Goal: Information Seeking & Learning: Learn about a topic

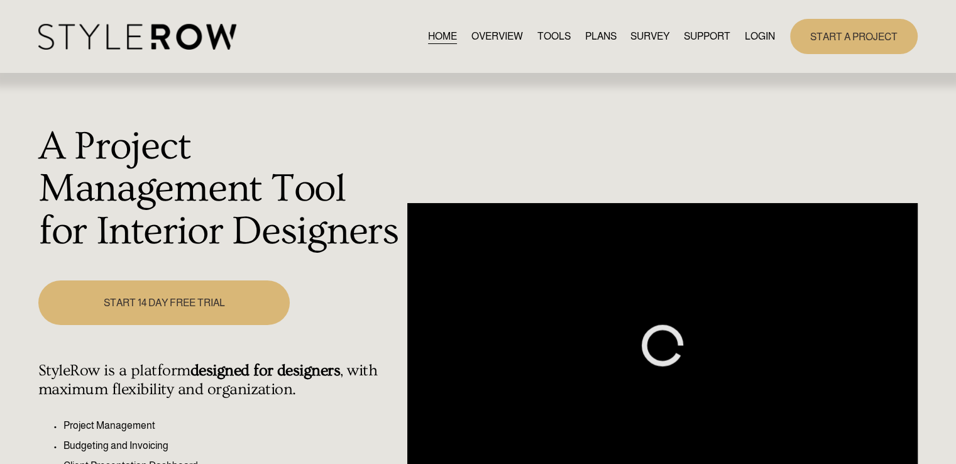
click at [753, 38] on link "LOGIN" at bounding box center [760, 36] width 30 height 17
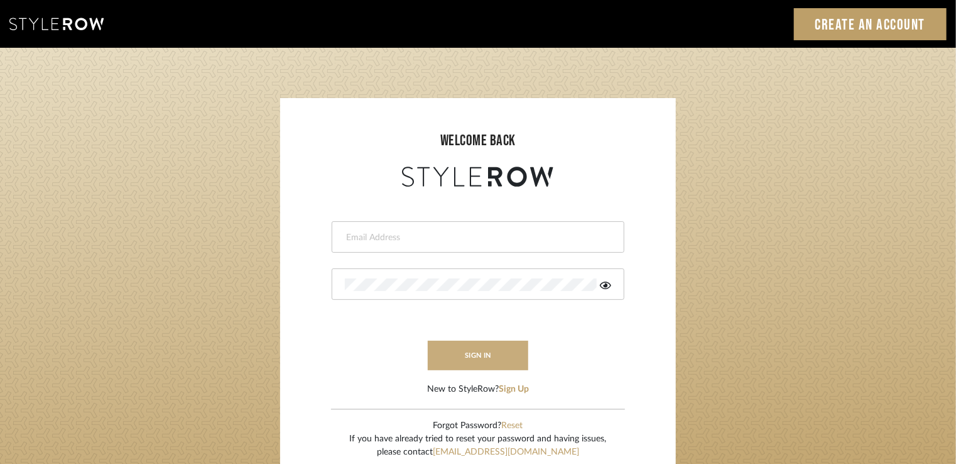
type input "carrie@tresbelleinteriors.com"
click at [478, 353] on button "sign in" at bounding box center [478, 356] width 101 height 30
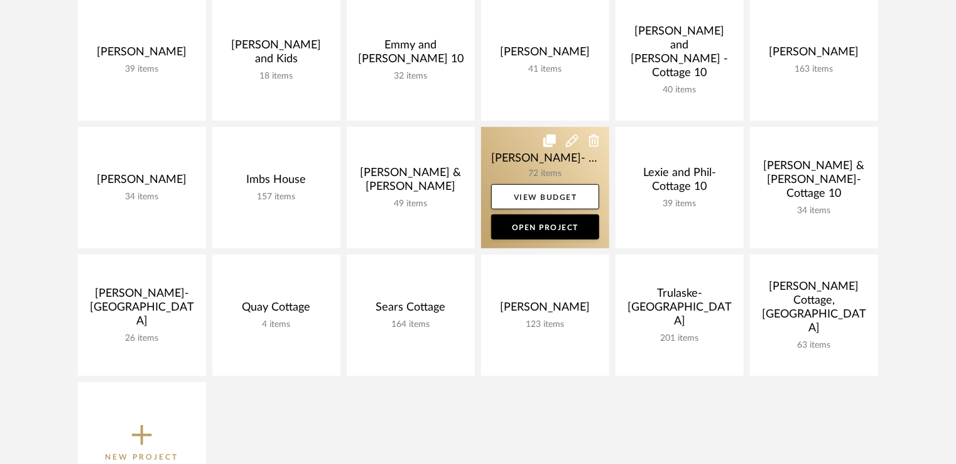
scroll to position [314, 0]
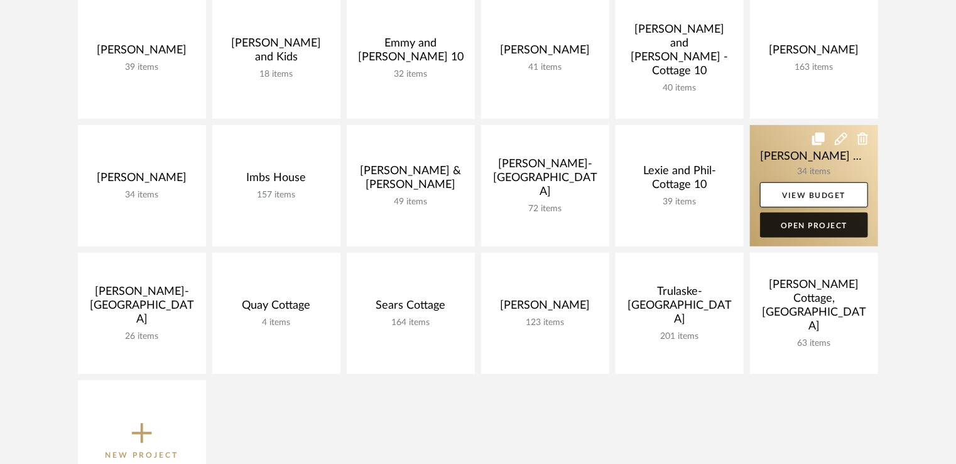
click at [817, 226] on link "Open Project" at bounding box center [814, 224] width 108 height 25
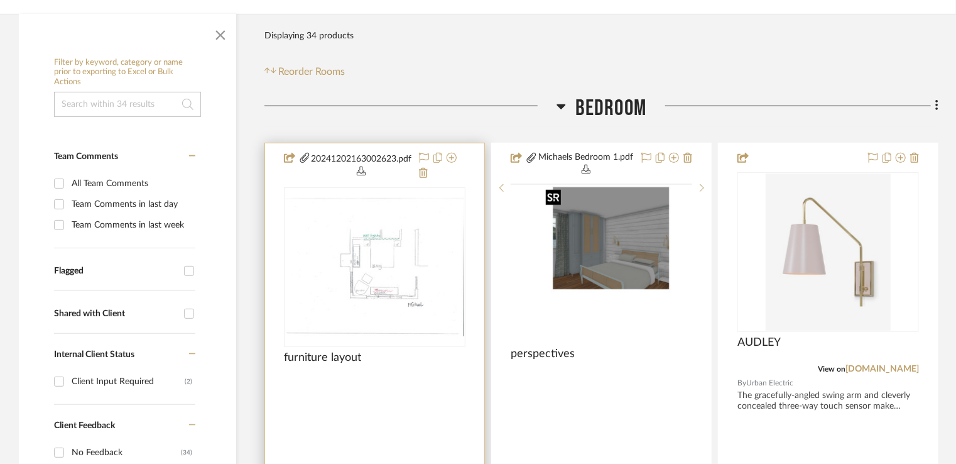
scroll to position [314, 0]
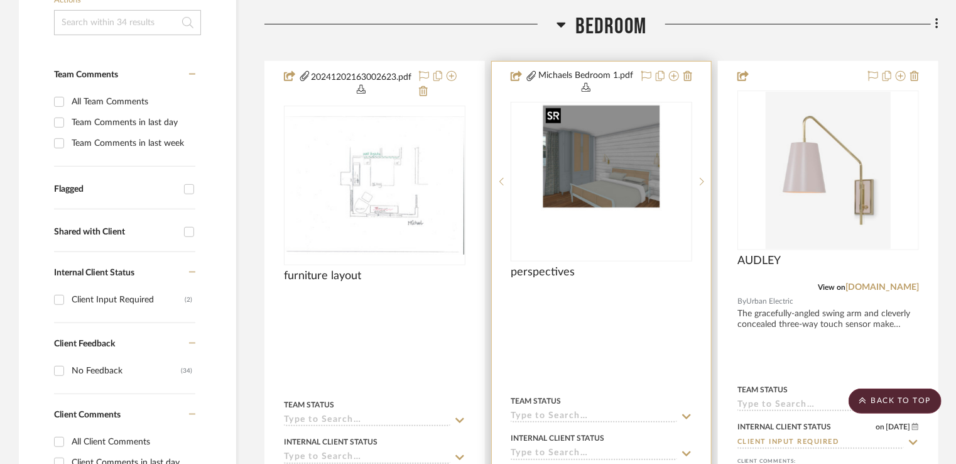
click at [611, 154] on img "0" at bounding box center [601, 181] width 121 height 157
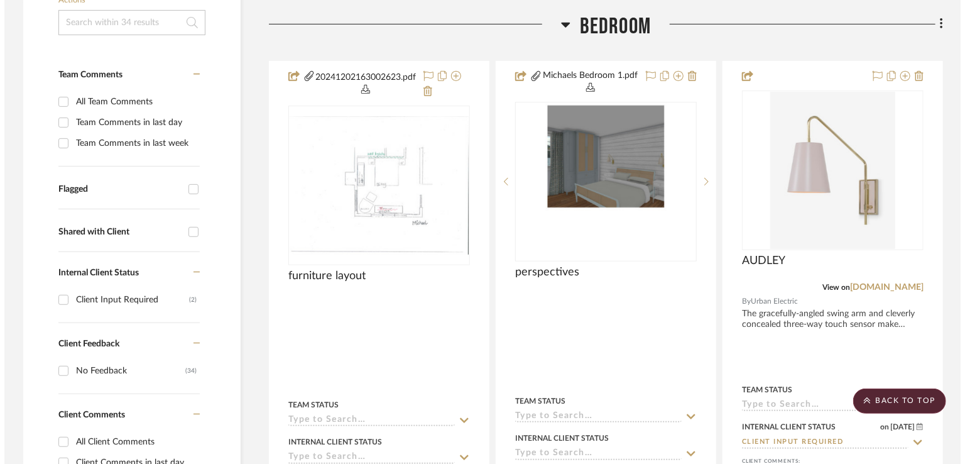
scroll to position [0, 0]
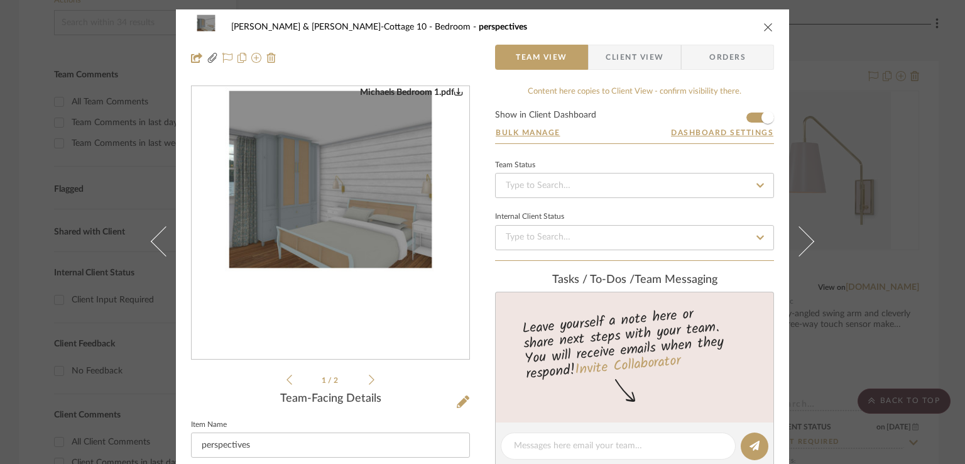
click at [275, 169] on img "0" at bounding box center [330, 223] width 211 height 273
click at [905, 229] on div "Michael Jr. & Julie-Cottage 10 Bedroom perspectives Team View Client View Order…" at bounding box center [482, 232] width 965 height 464
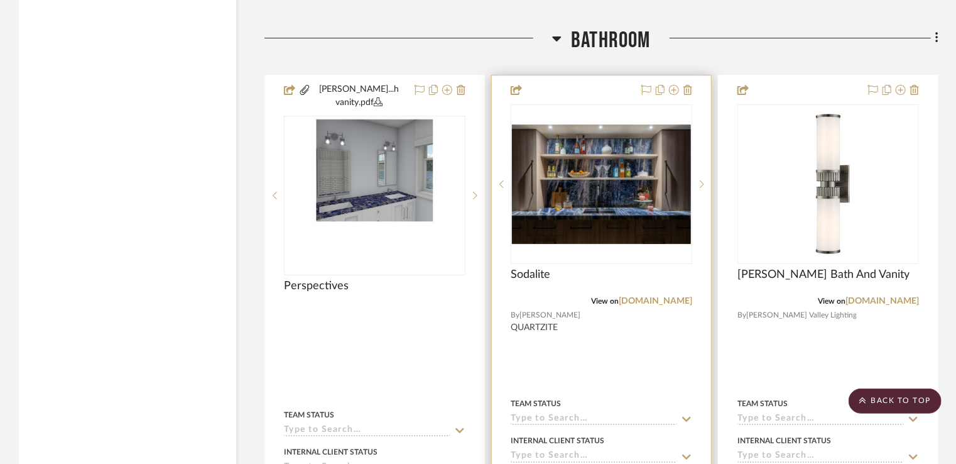
scroll to position [2136, 0]
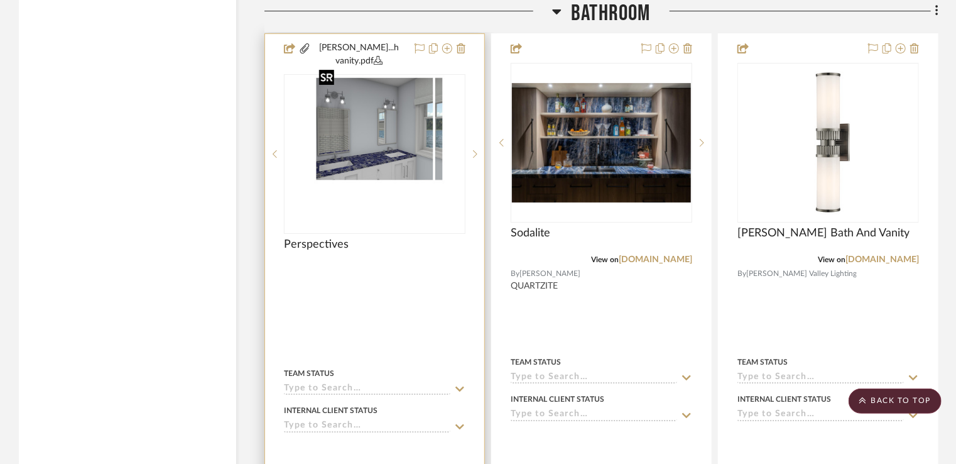
click at [373, 120] on div at bounding box center [375, 154] width 182 height 160
click at [356, 143] on img "0" at bounding box center [374, 153] width 121 height 157
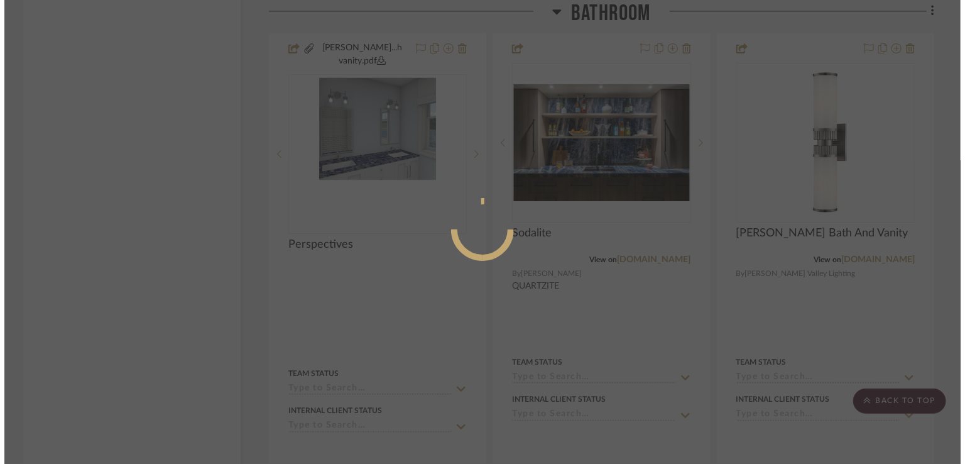
scroll to position [0, 0]
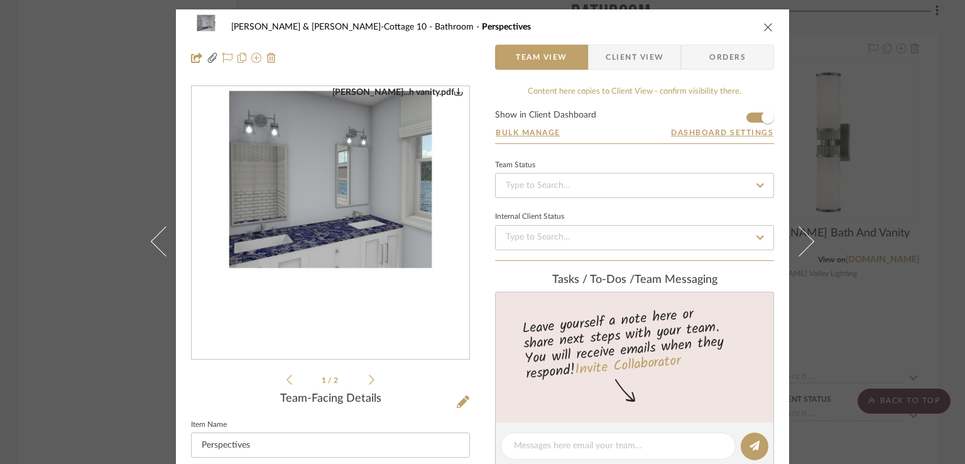
click at [324, 182] on img "0" at bounding box center [330, 223] width 211 height 273
click at [369, 378] on icon at bounding box center [372, 379] width 6 height 10
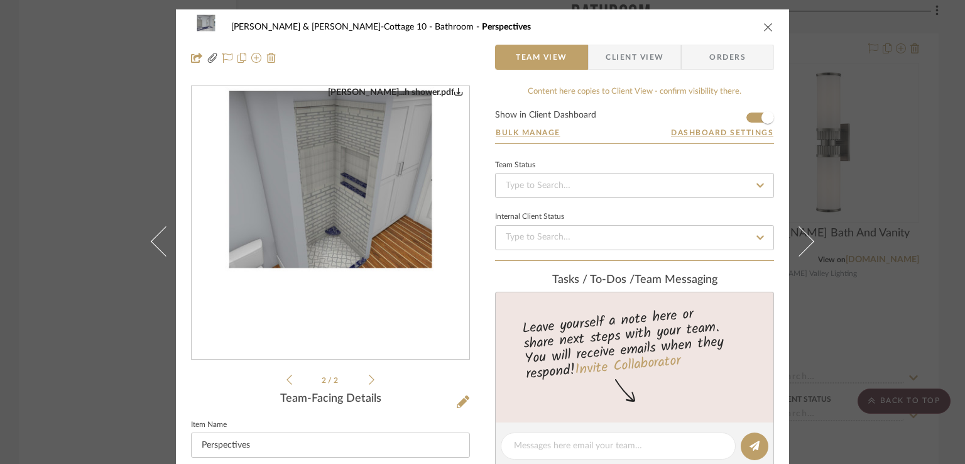
click at [351, 219] on img "1" at bounding box center [330, 223] width 211 height 273
click at [764, 24] on icon "close" at bounding box center [768, 27] width 10 height 10
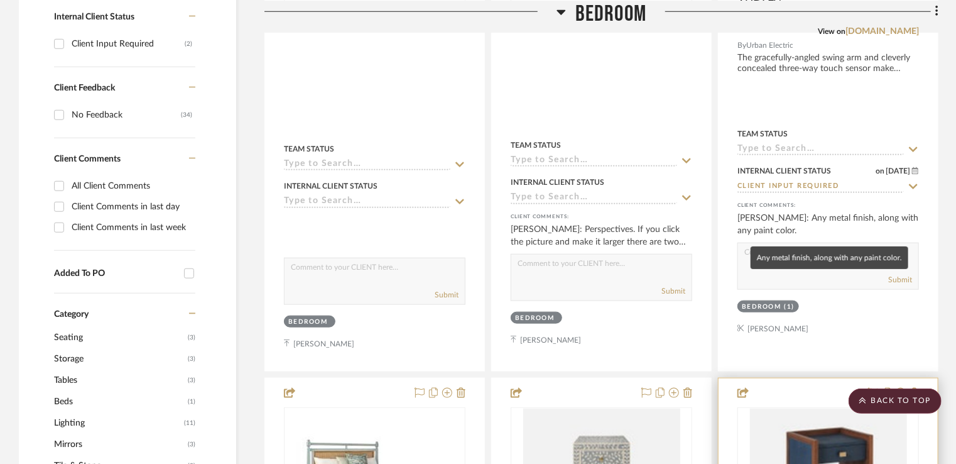
scroll to position [754, 0]
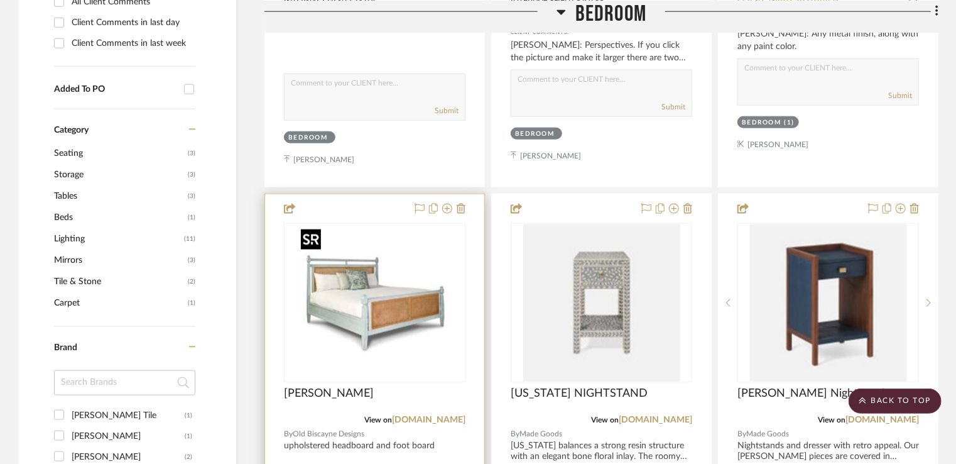
click at [0, 0] on img at bounding box center [0, 0] width 0 height 0
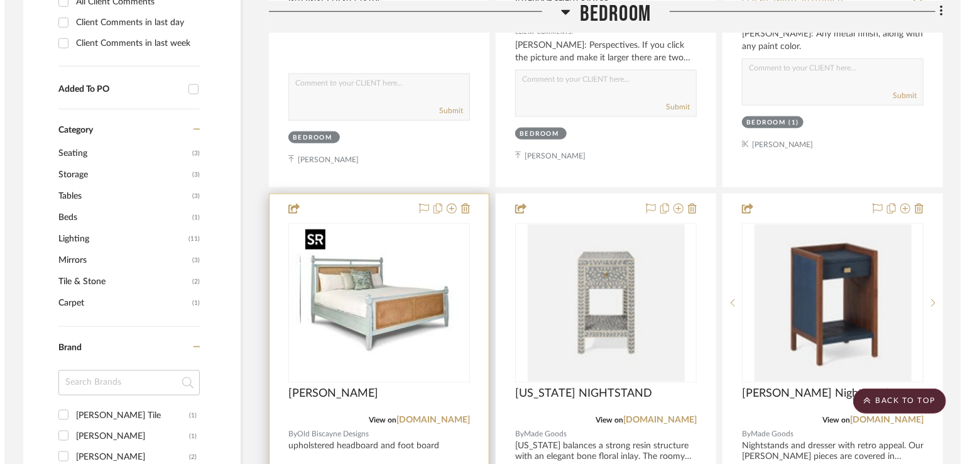
scroll to position [0, 0]
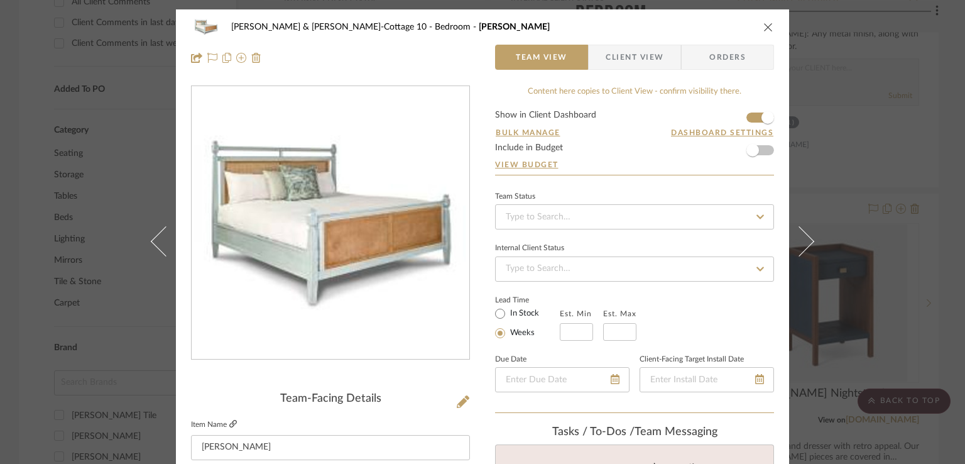
click at [229, 424] on icon at bounding box center [233, 424] width 8 height 8
click at [763, 25] on icon "close" at bounding box center [768, 27] width 10 height 10
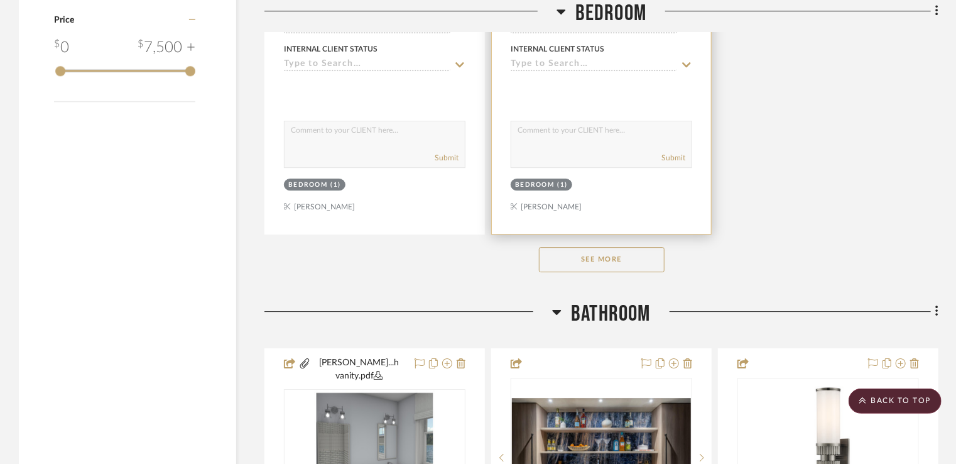
scroll to position [1822, 0]
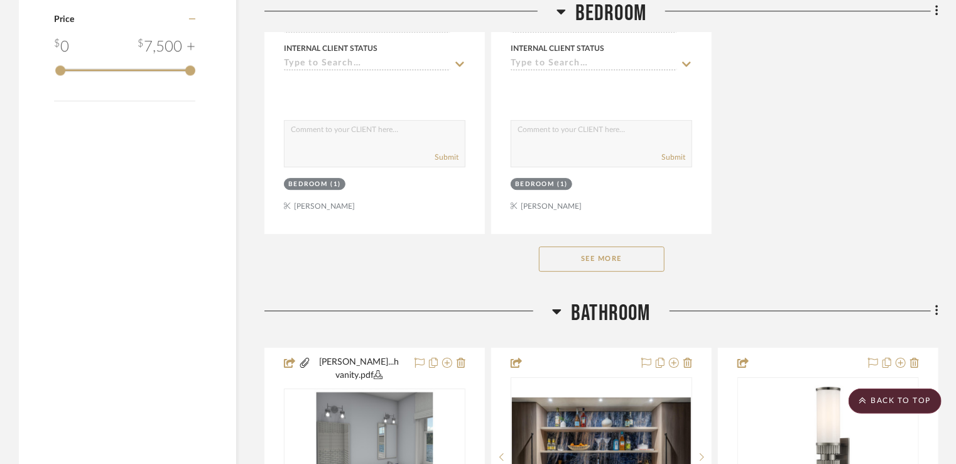
click at [617, 261] on button "See More" at bounding box center [602, 258] width 126 height 25
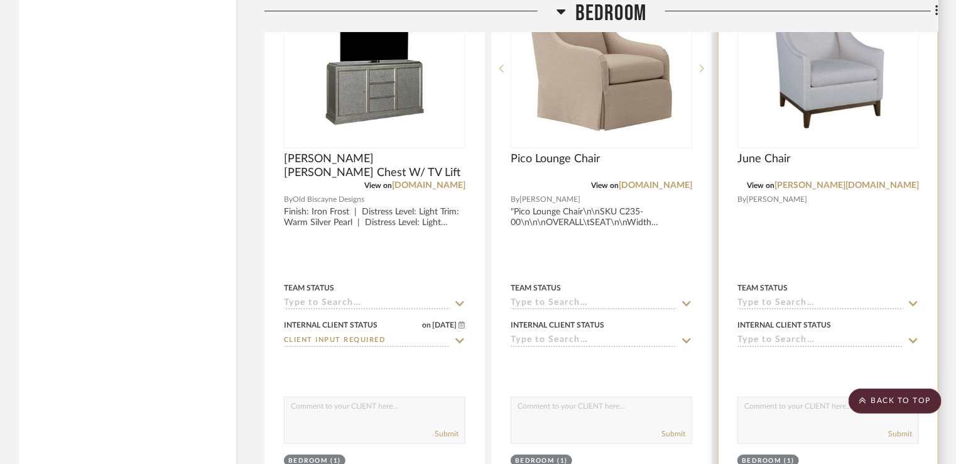
scroll to position [2011, 0]
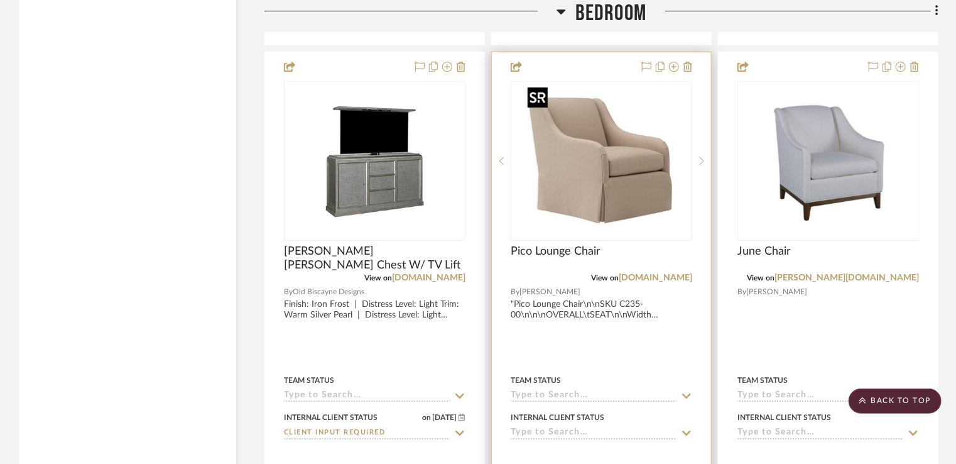
click at [604, 145] on img "0" at bounding box center [601, 160] width 157 height 157
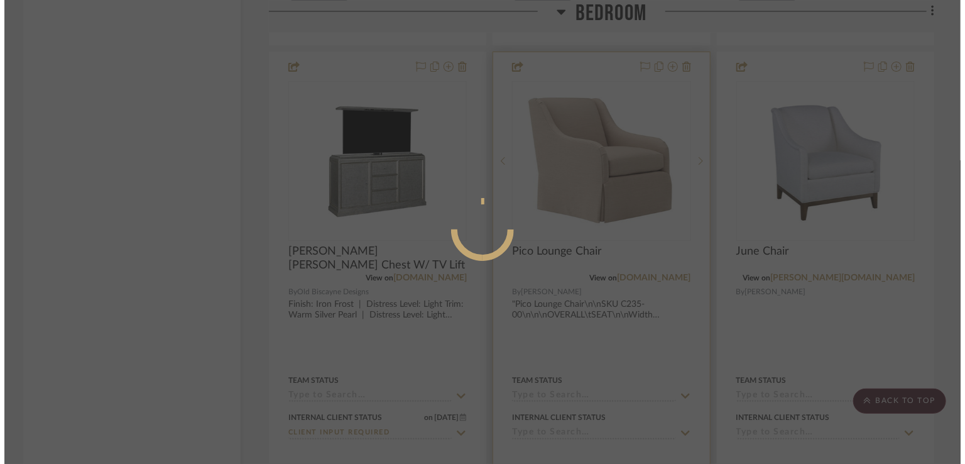
scroll to position [0, 0]
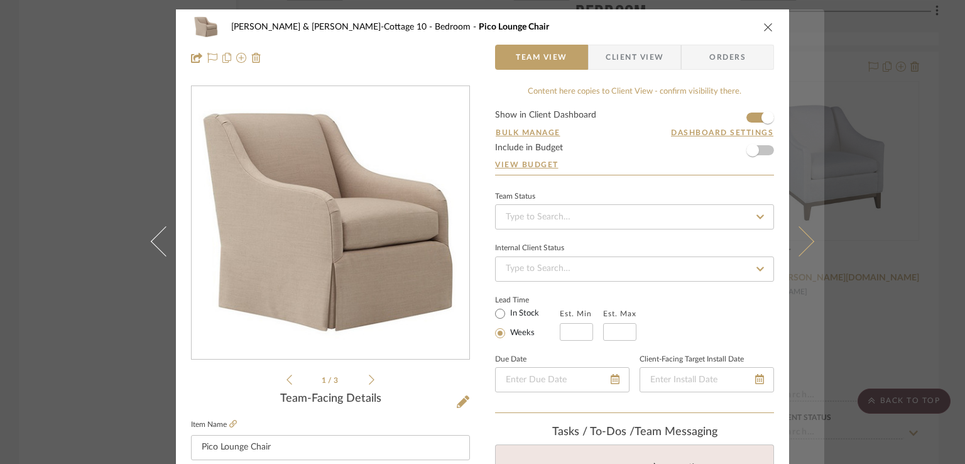
click at [803, 239] on icon at bounding box center [799, 241] width 30 height 30
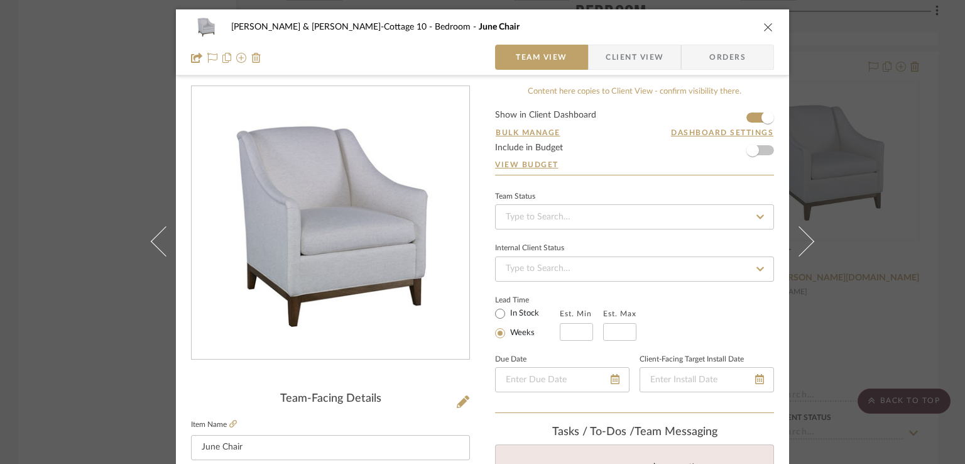
scroll to position [63, 0]
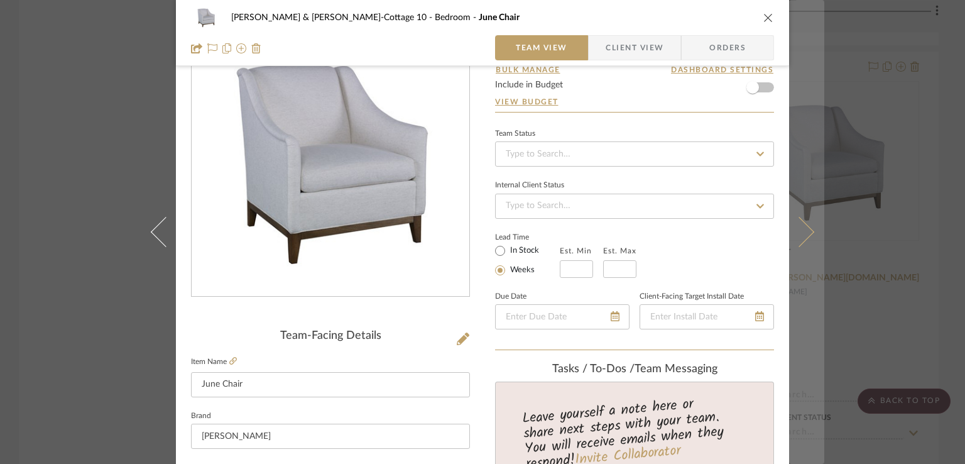
click at [807, 234] on icon at bounding box center [799, 232] width 30 height 30
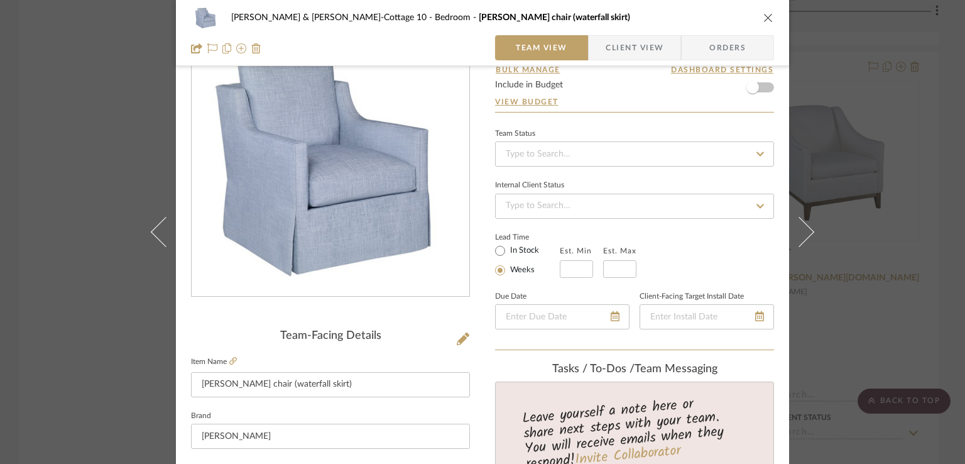
scroll to position [0, 0]
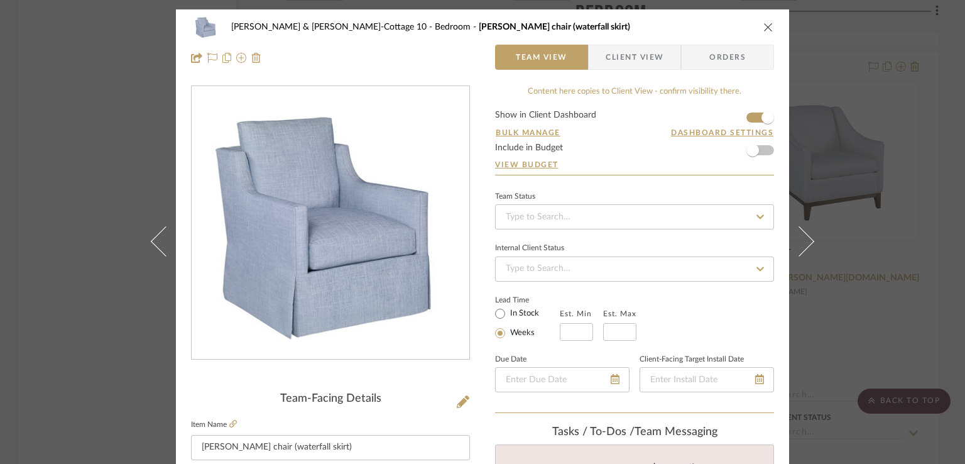
click at [765, 24] on icon "close" at bounding box center [768, 27] width 10 height 10
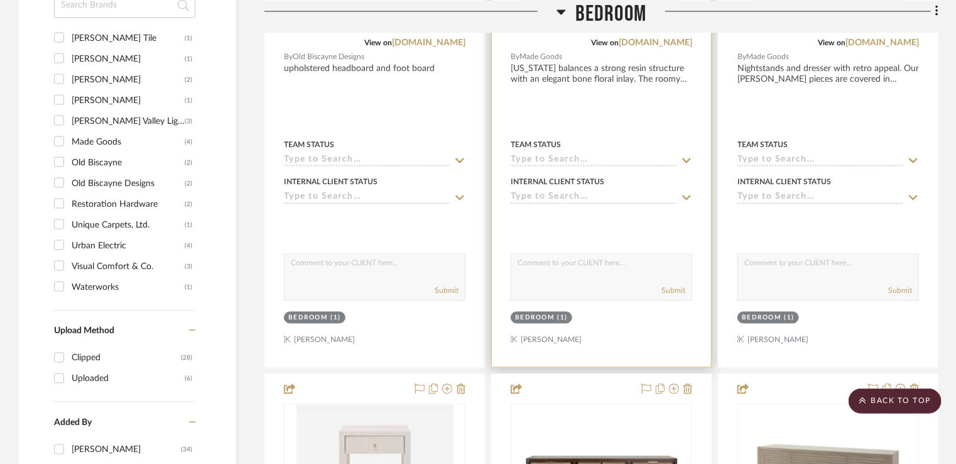
scroll to position [1005, 0]
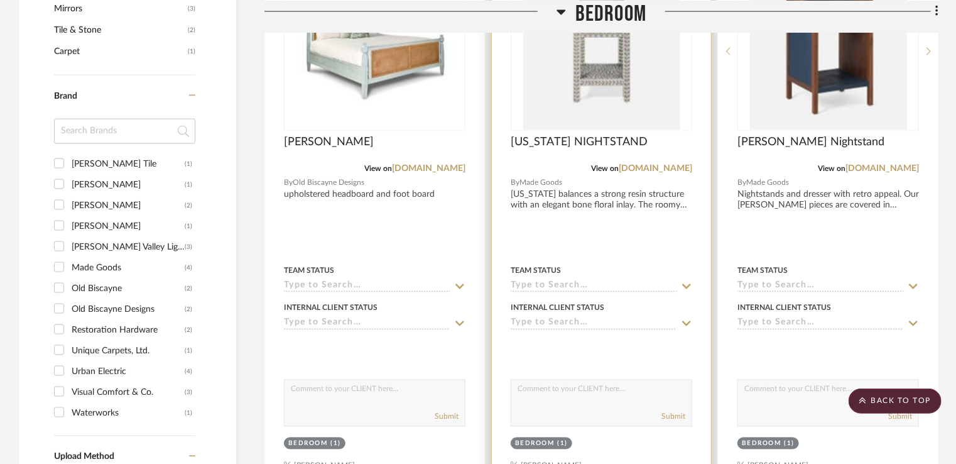
click at [575, 96] on img "0" at bounding box center [601, 51] width 157 height 157
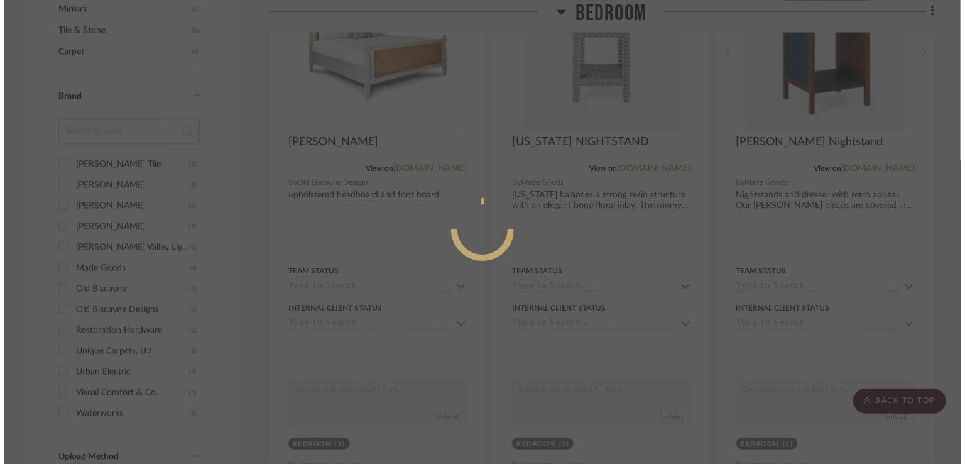
scroll to position [0, 0]
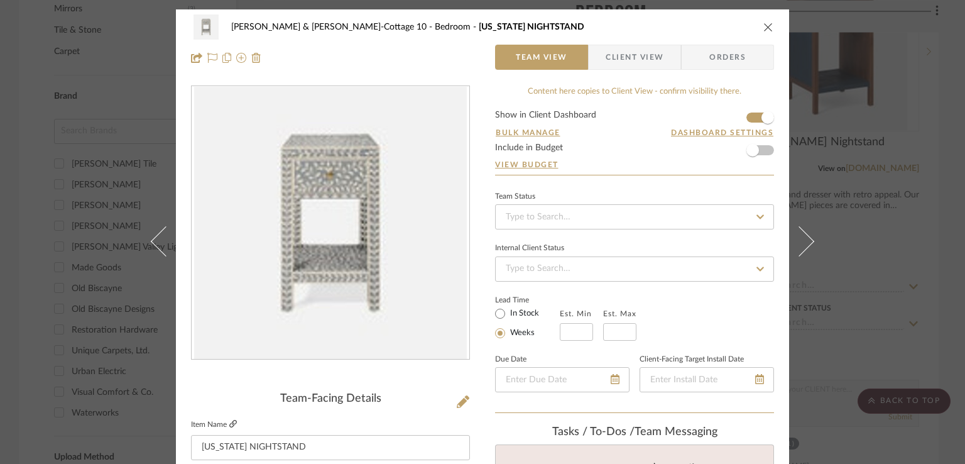
click at [229, 420] on icon at bounding box center [233, 424] width 8 height 8
click at [763, 23] on icon "close" at bounding box center [768, 27] width 10 height 10
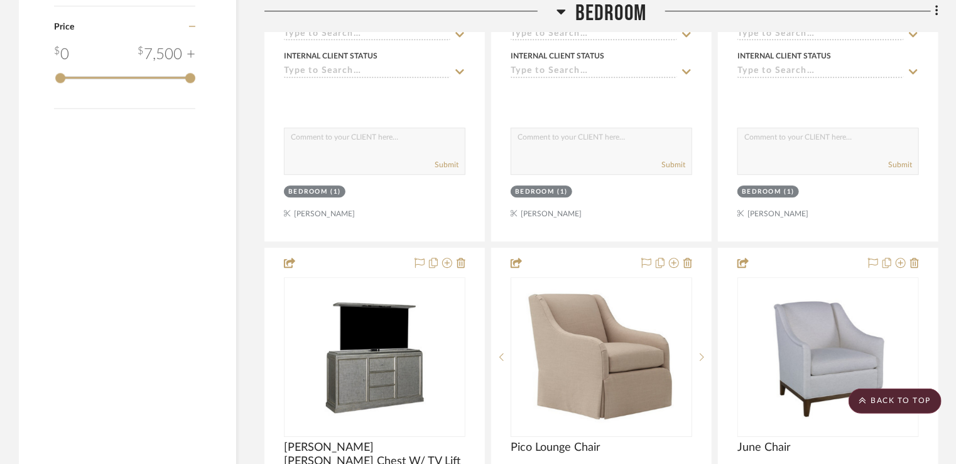
scroll to position [1822, 0]
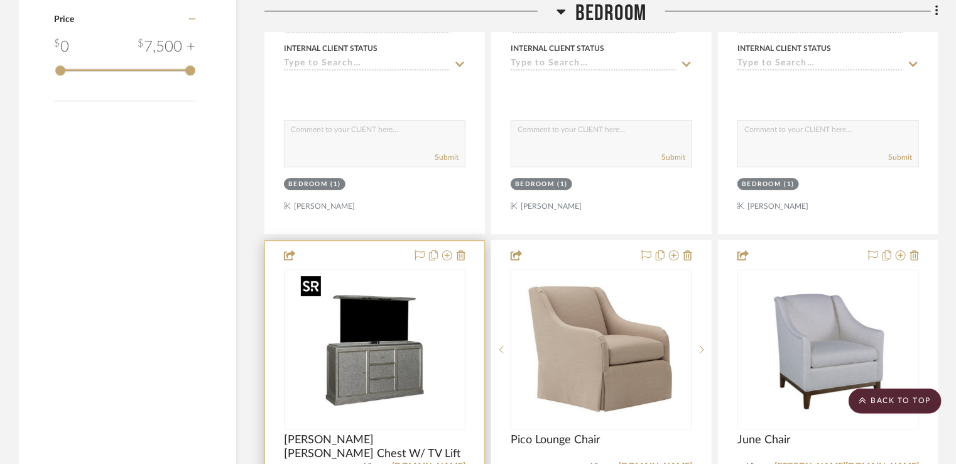
click at [407, 374] on img "0" at bounding box center [375, 349] width 157 height 157
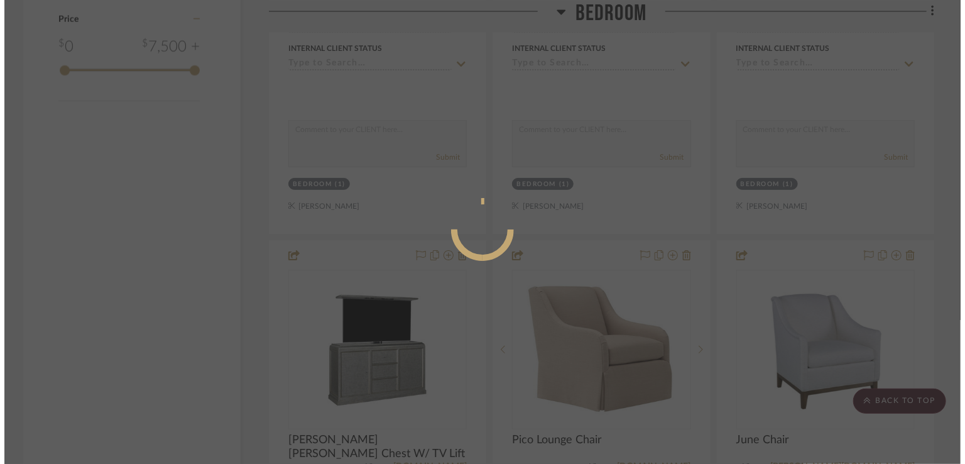
scroll to position [0, 0]
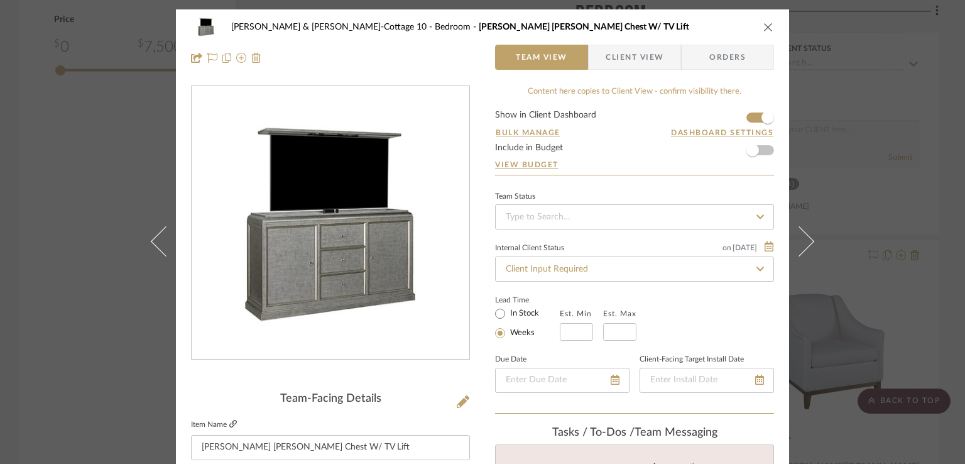
click at [229, 423] on icon at bounding box center [233, 424] width 8 height 8
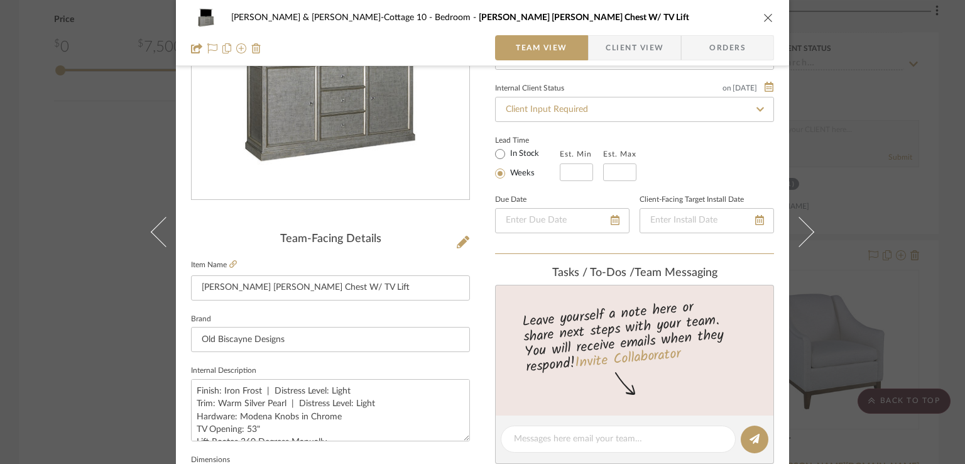
scroll to position [28, 0]
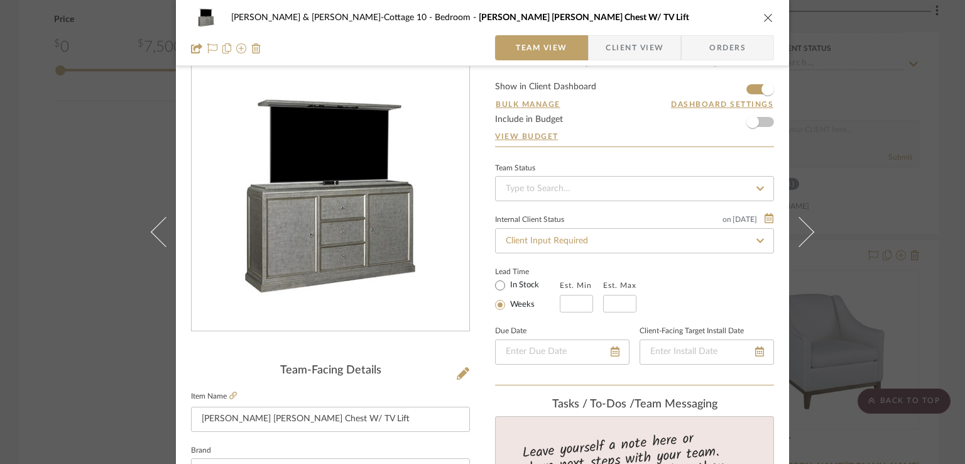
click at [843, 224] on div "Michael Jr. & Julie-Cottage 10 Bedroom Erin Elizabeth Chest W/ TV Lift Team Vie…" at bounding box center [482, 232] width 965 height 464
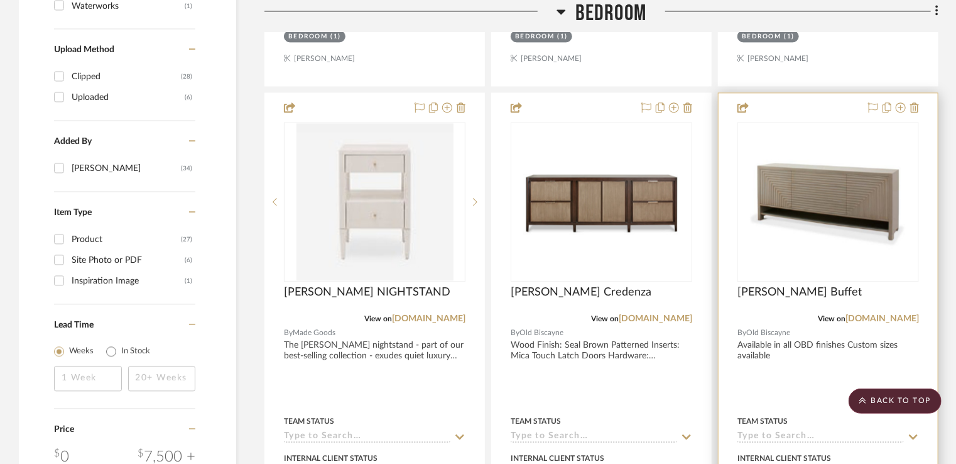
scroll to position [1382, 0]
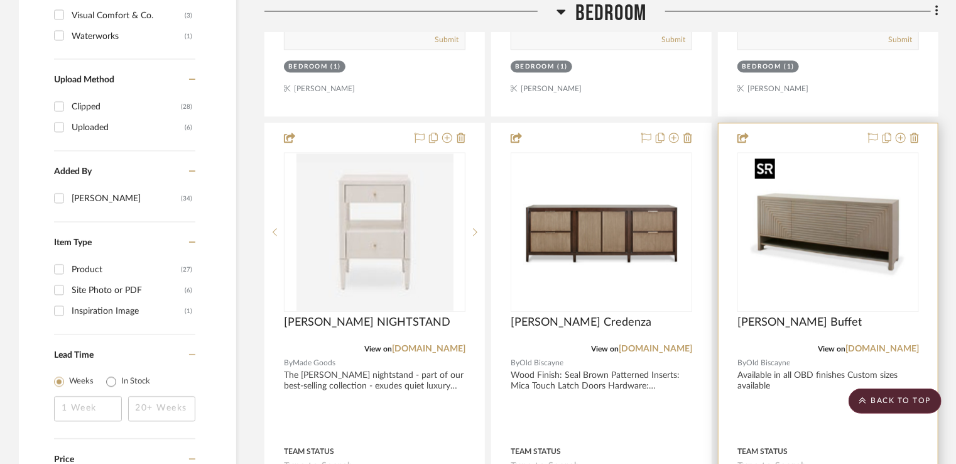
click at [826, 224] on img "0" at bounding box center [828, 231] width 157 height 157
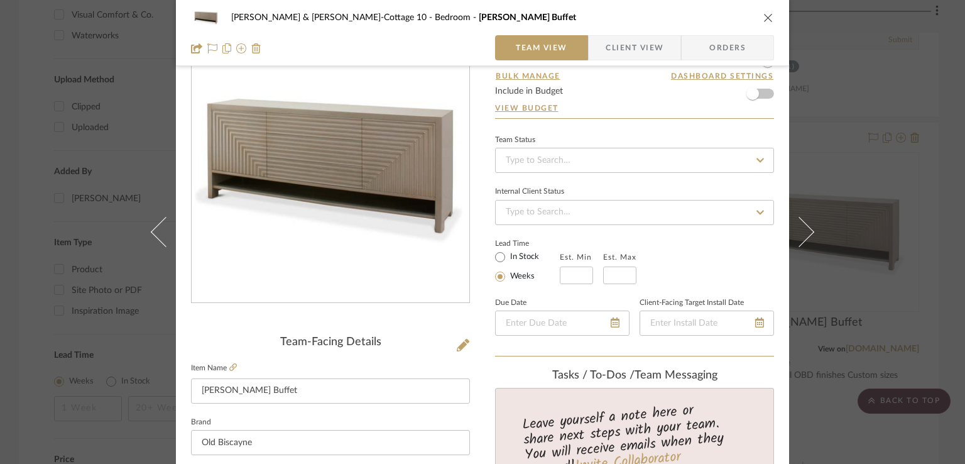
scroll to position [63, 0]
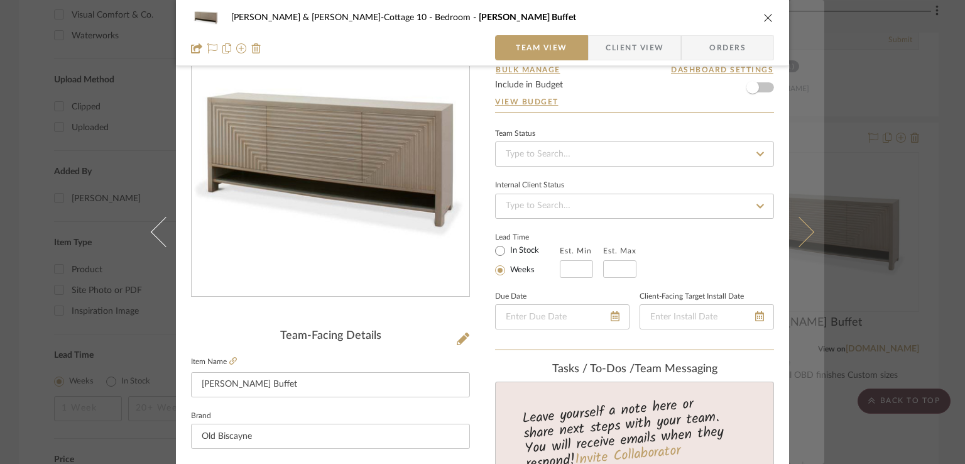
click at [809, 263] on button at bounding box center [806, 232] width 35 height 464
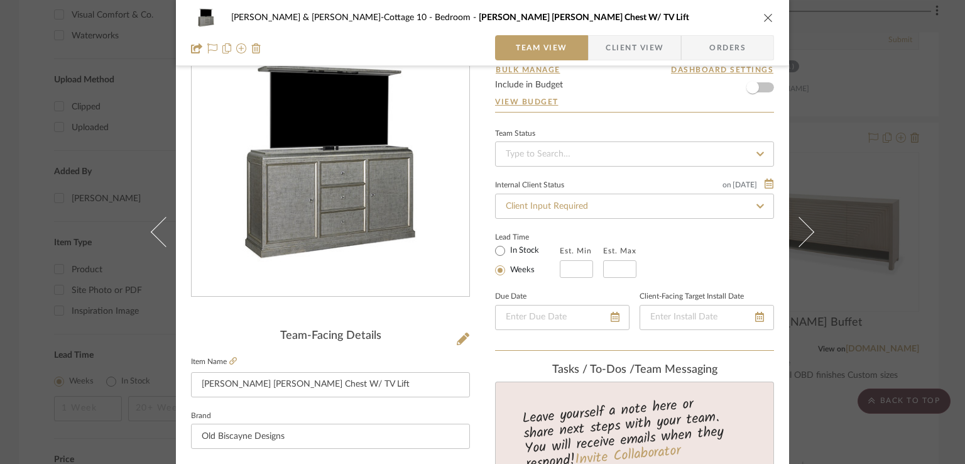
drag, startPoint x: 858, startPoint y: 269, endPoint x: 852, endPoint y: 268, distance: 6.3
click at [858, 269] on div "Michael Jr. & Julie-Cottage 10 Bedroom Erin Elizabeth Chest W/ TV Lift Team Vie…" at bounding box center [482, 232] width 965 height 464
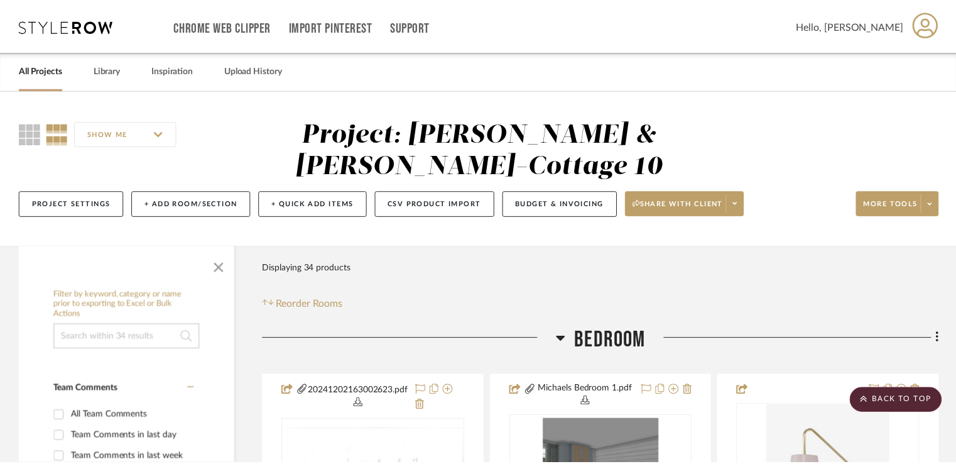
scroll to position [1382, 0]
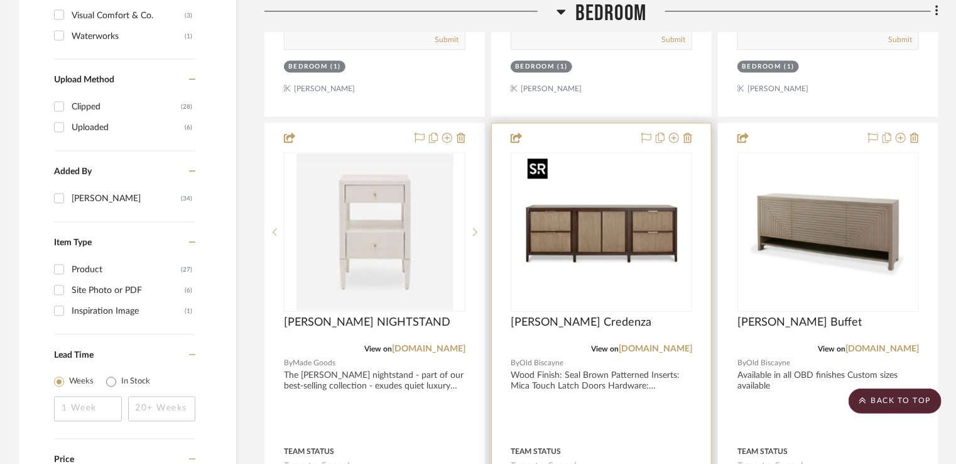
click at [588, 248] on img "0" at bounding box center [601, 231] width 157 height 157
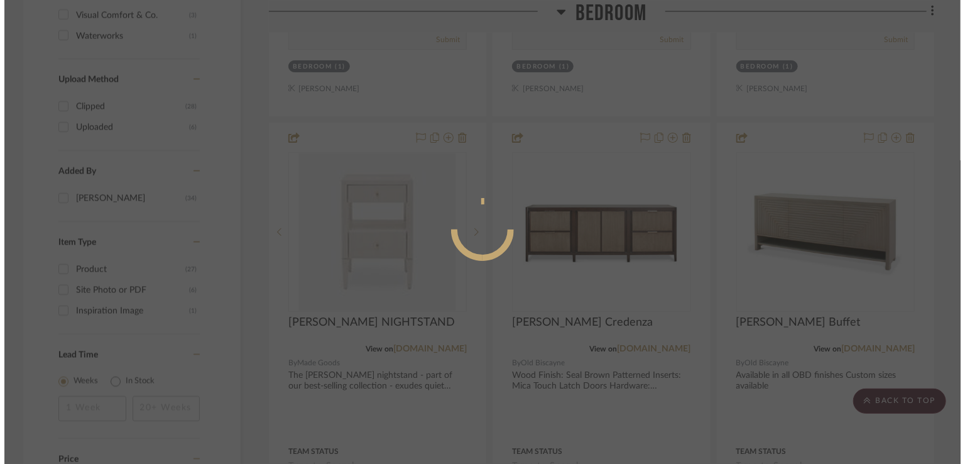
scroll to position [0, 0]
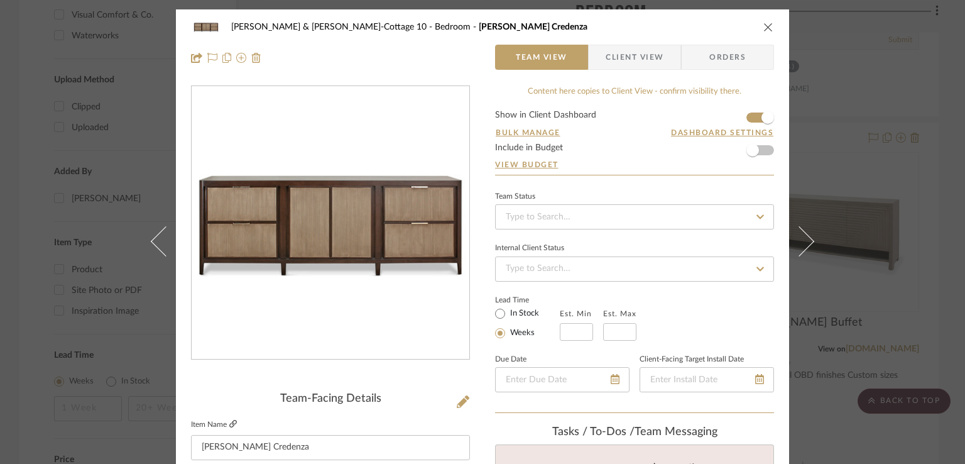
click at [226, 421] on label "Item Name" at bounding box center [214, 424] width 46 height 11
click at [224, 425] on label "Item Name" at bounding box center [214, 424] width 46 height 11
click at [229, 423] on icon at bounding box center [233, 424] width 8 height 8
